Goal: Task Accomplishment & Management: Complete application form

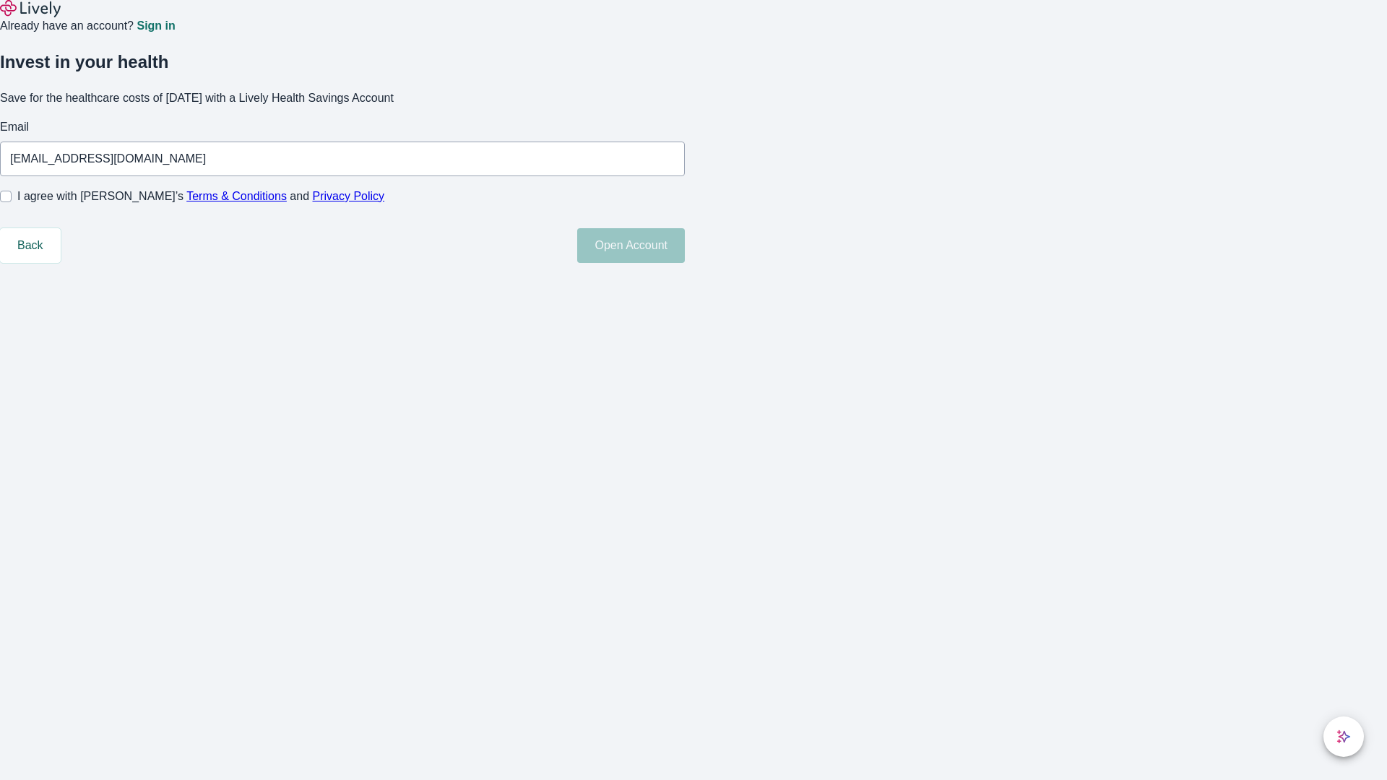
click at [12, 202] on input "I agree with Lively’s Terms & Conditions and Privacy Policy" at bounding box center [6, 197] width 12 height 12
checkbox input "true"
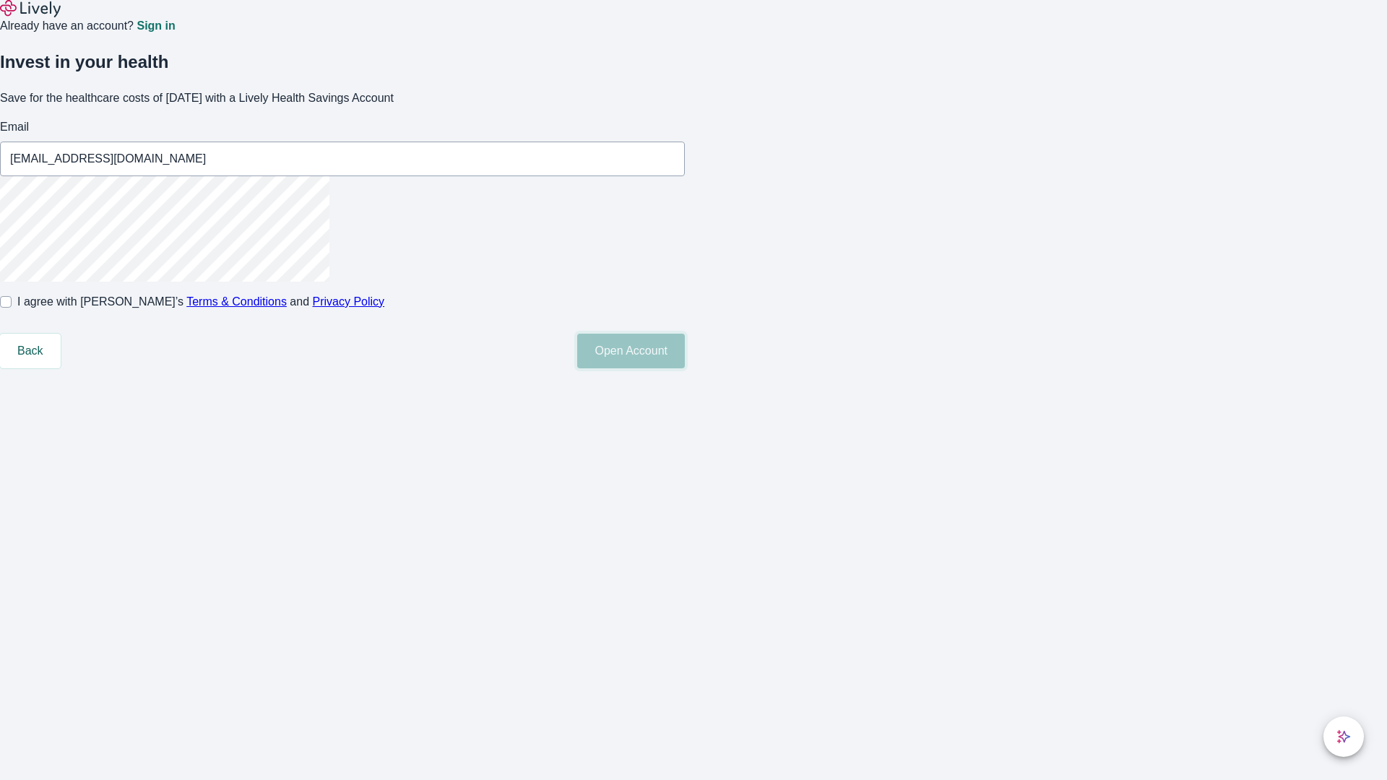
click at [685, 368] on button "Open Account" at bounding box center [631, 351] width 108 height 35
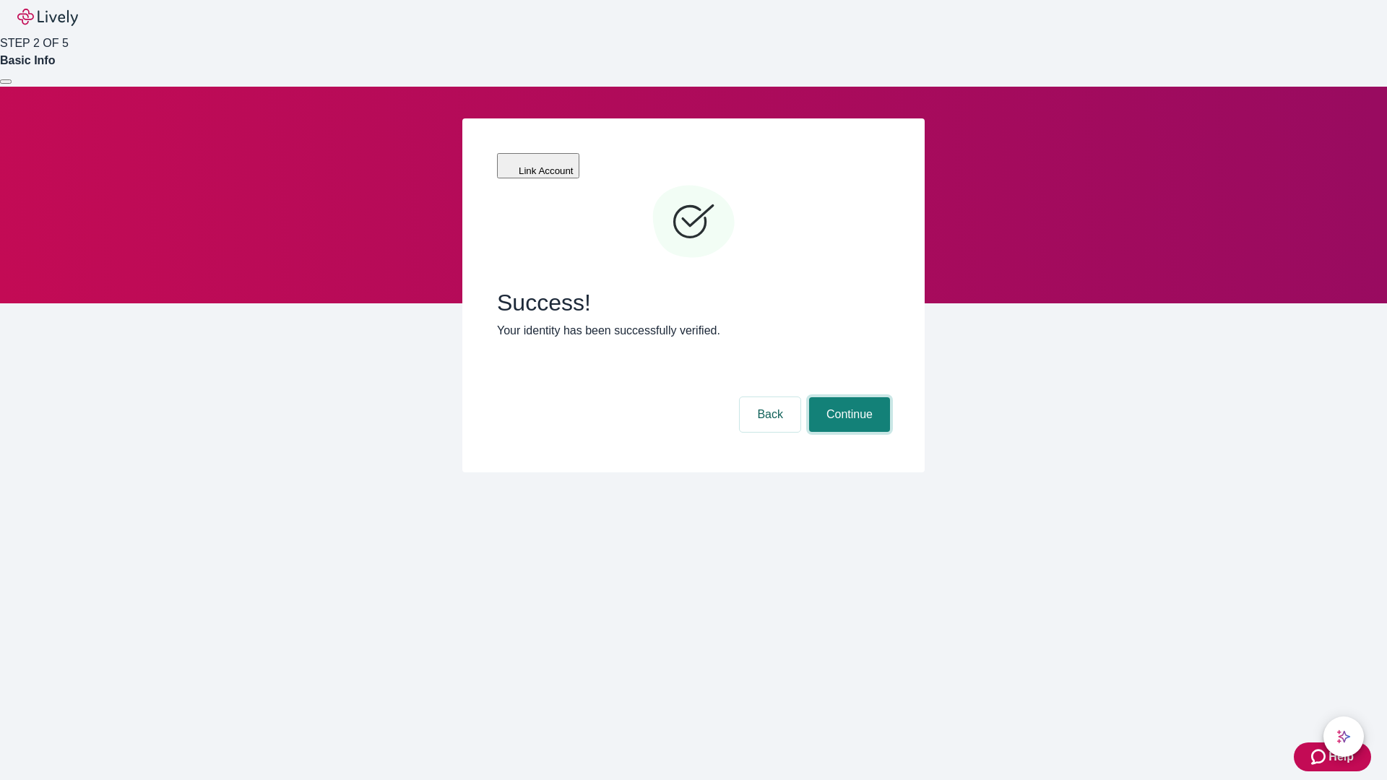
click at [847, 397] on button "Continue" at bounding box center [849, 414] width 81 height 35
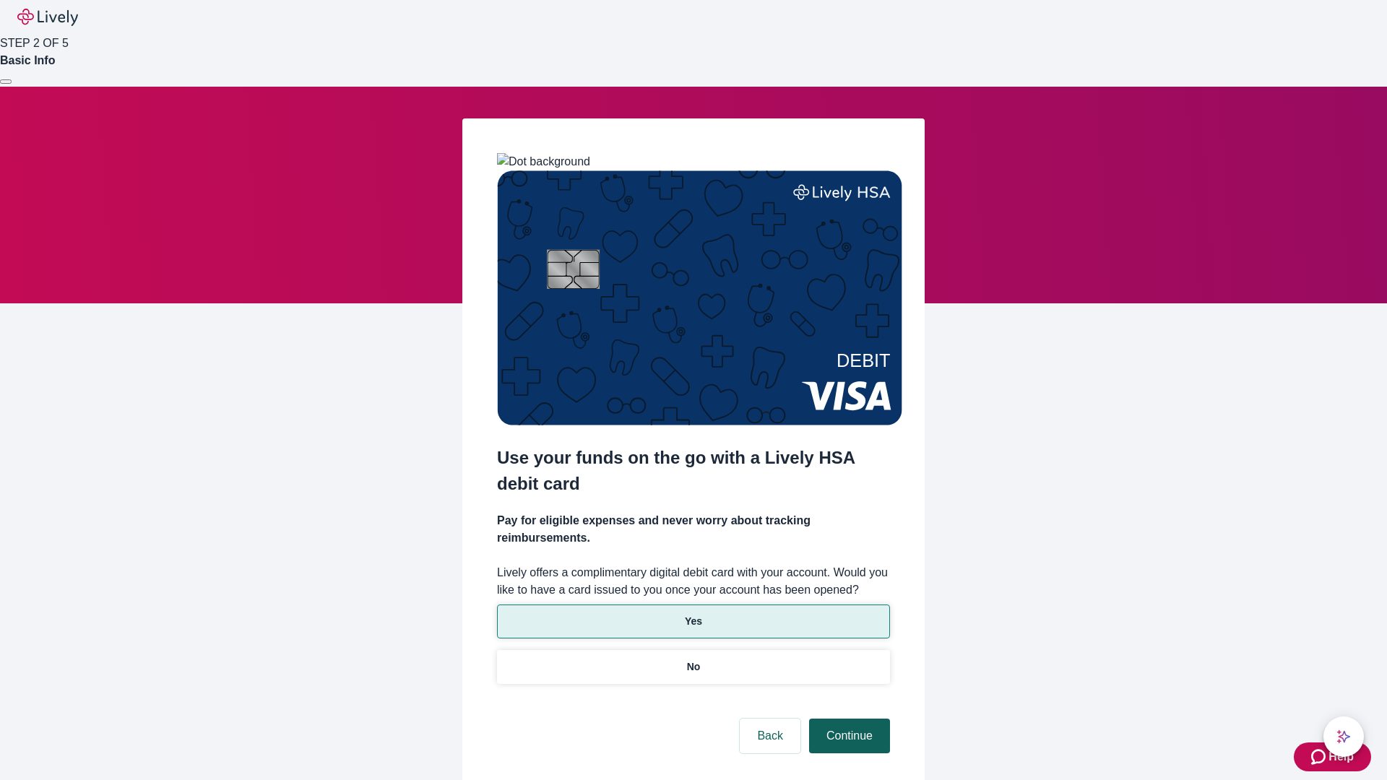
click at [693, 659] on p "No" at bounding box center [694, 666] width 14 height 15
click at [847, 719] on button "Continue" at bounding box center [849, 736] width 81 height 35
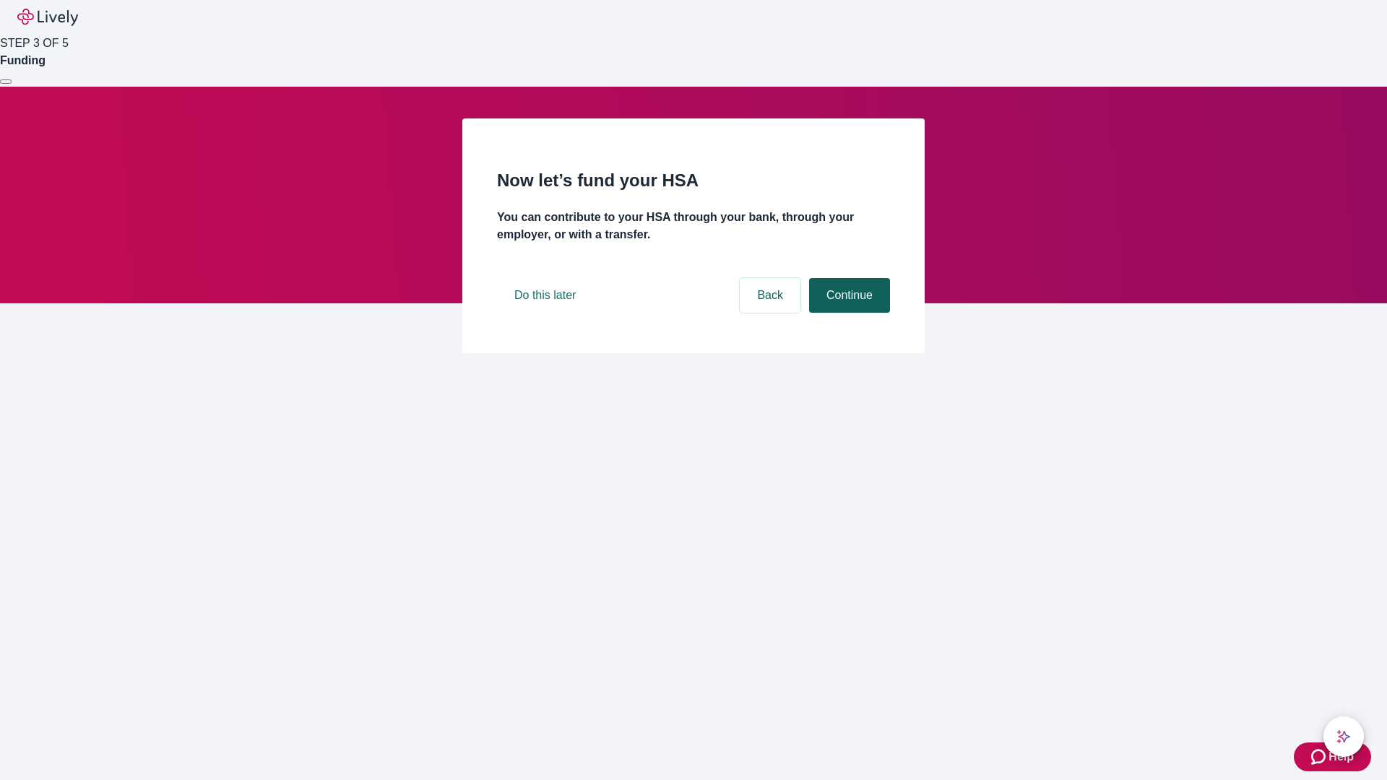
click at [847, 313] on button "Continue" at bounding box center [849, 295] width 81 height 35
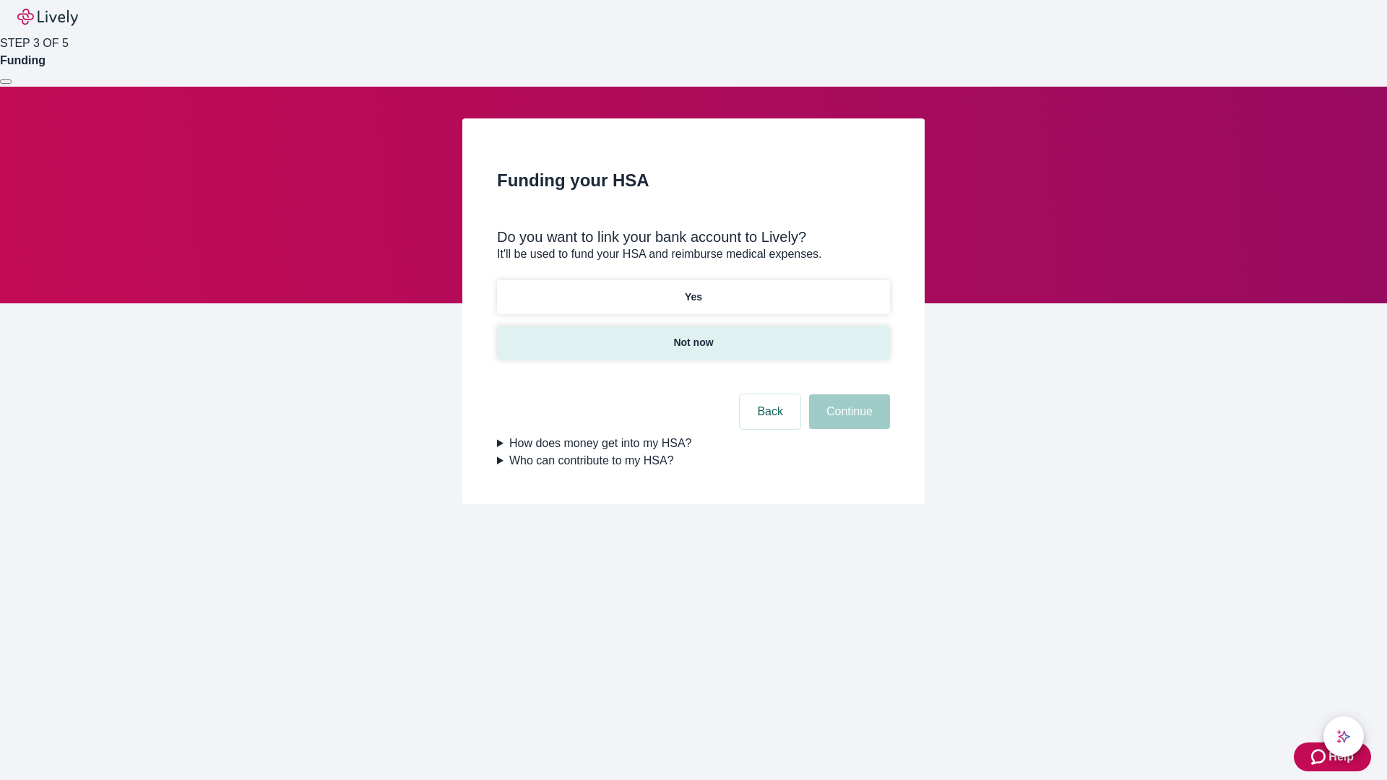
click at [693, 335] on p "Not now" at bounding box center [693, 342] width 40 height 15
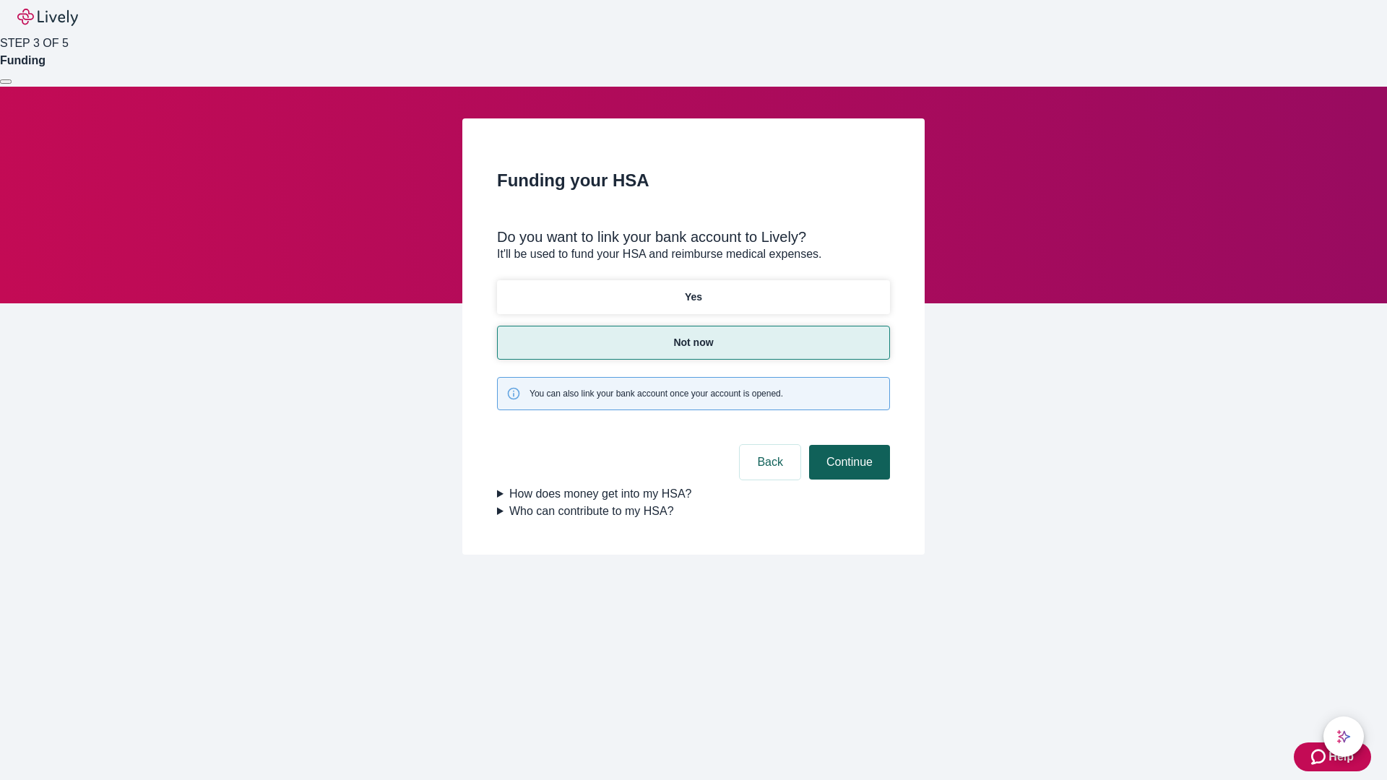
click at [847, 445] on button "Continue" at bounding box center [849, 462] width 81 height 35
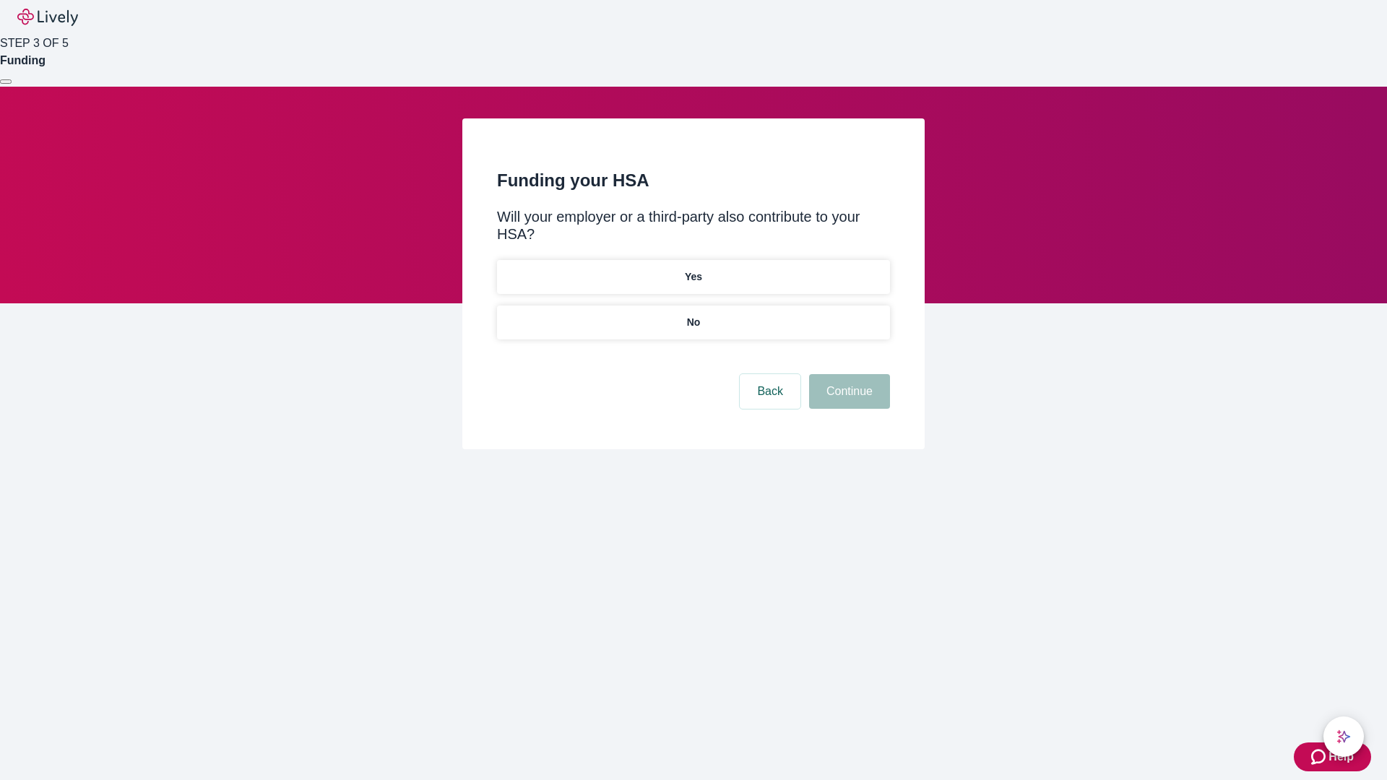
click at [693, 315] on p "No" at bounding box center [694, 322] width 14 height 15
click at [847, 374] on button "Continue" at bounding box center [849, 391] width 81 height 35
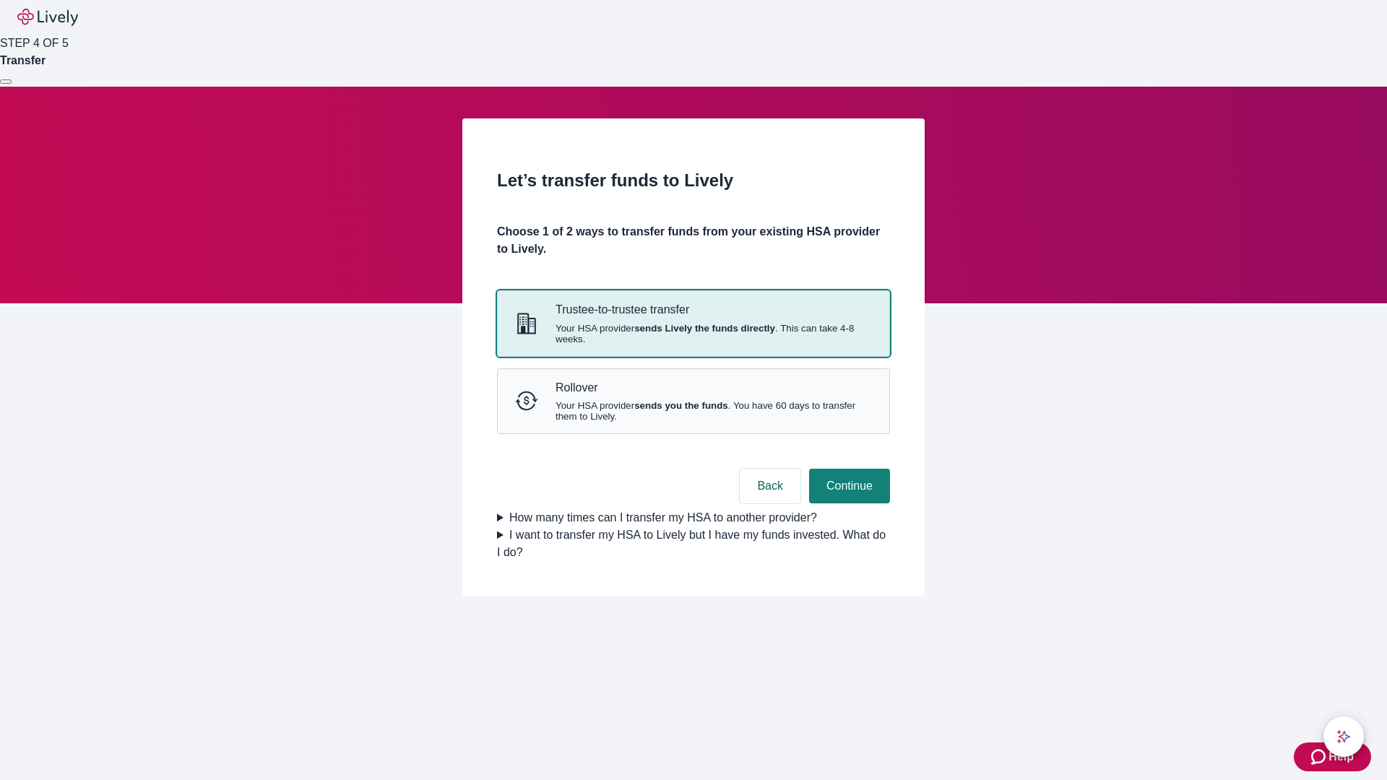
click at [693, 334] on strong "sends Lively the funds directly" at bounding box center [704, 328] width 141 height 11
click at [847, 503] on button "Continue" at bounding box center [849, 486] width 81 height 35
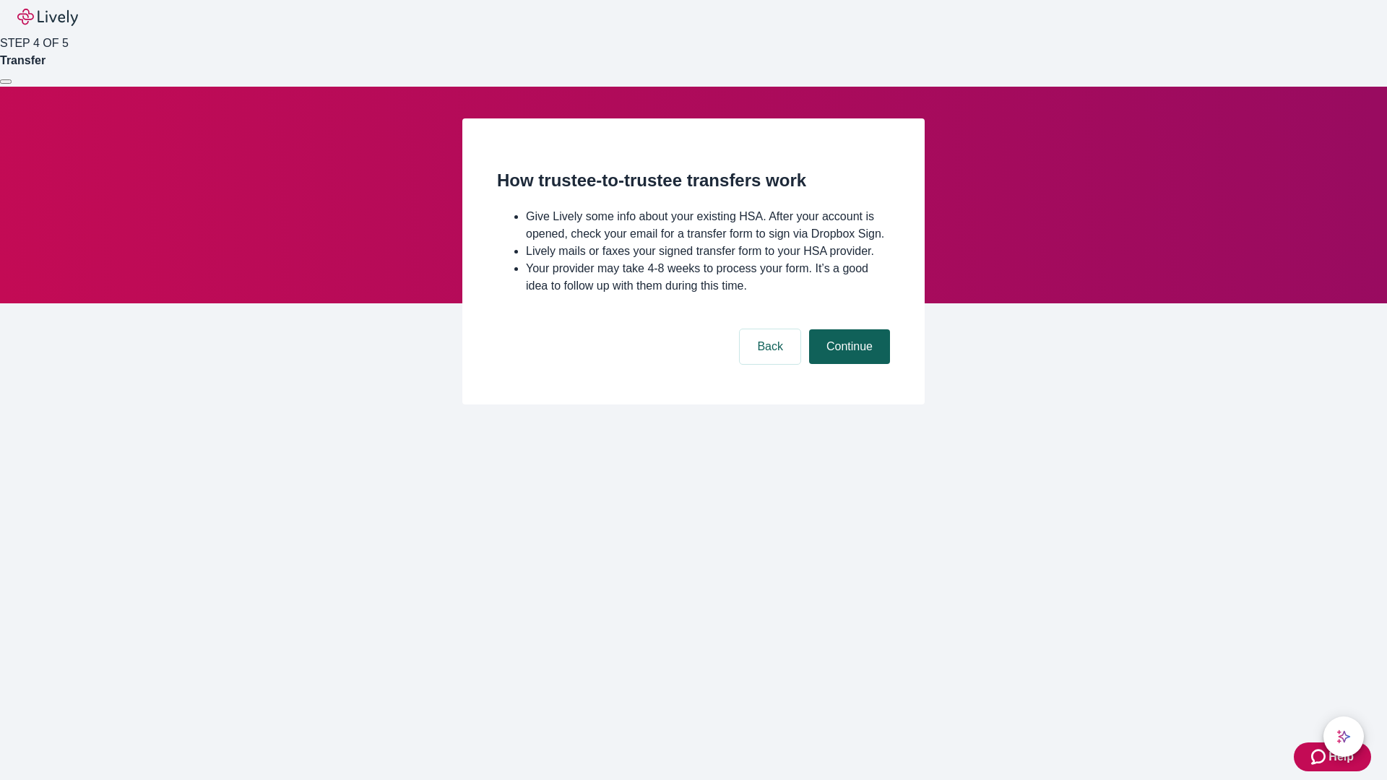
click at [847, 364] on button "Continue" at bounding box center [849, 346] width 81 height 35
